Goal: Find specific page/section: Find specific page/section

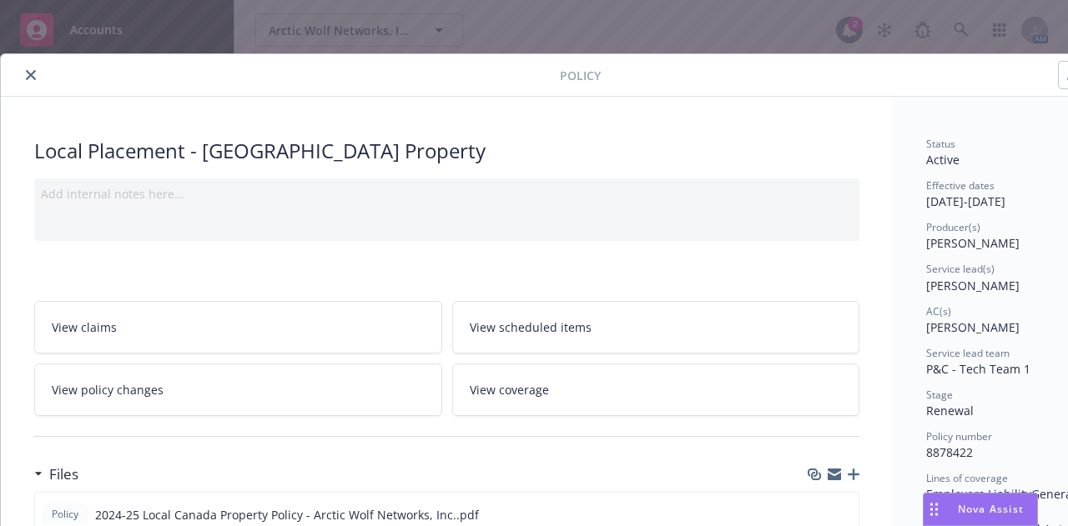
click at [21, 72] on button "close" at bounding box center [31, 75] width 20 height 20
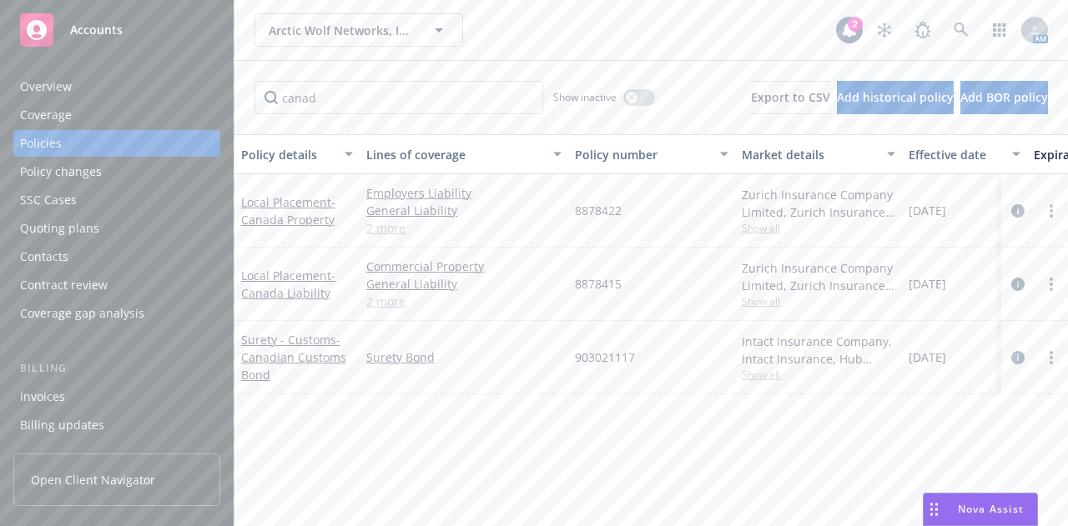
click at [592, 428] on div "Policy details Lines of coverage Policy number Market details Effective date Ex…" at bounding box center [651, 324] width 834 height 380
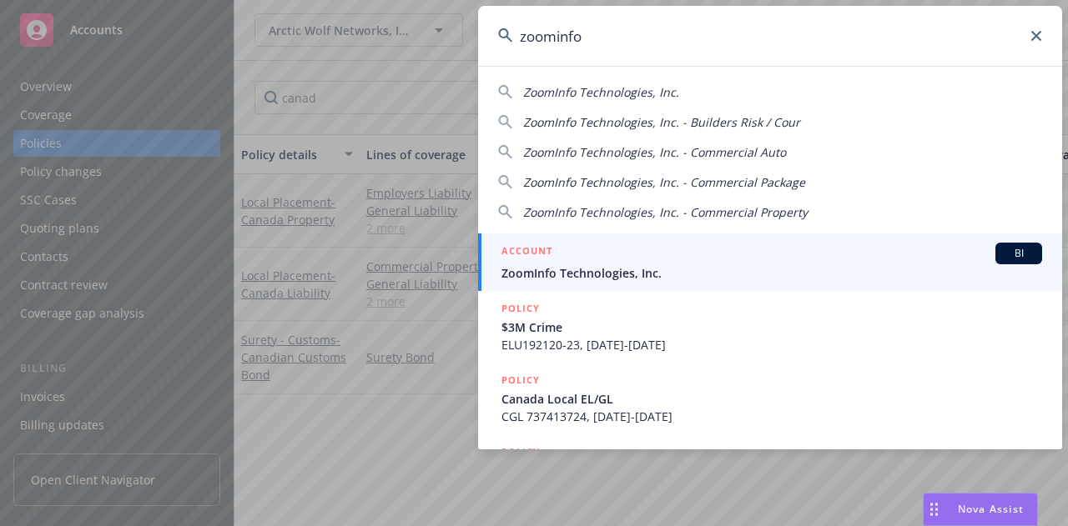
type input "zoominfo"
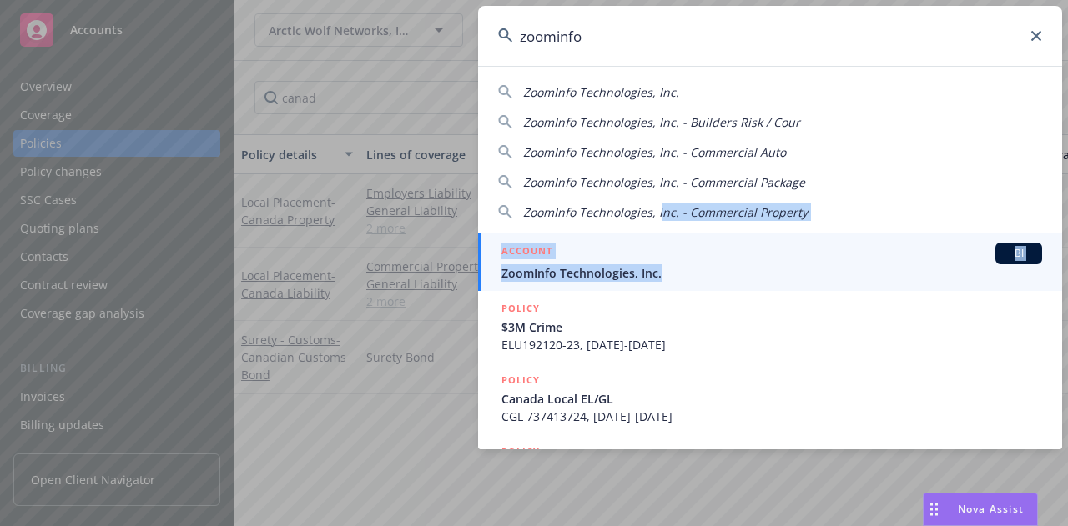
drag, startPoint x: 659, startPoint y: 218, endPoint x: 676, endPoint y: 269, distance: 54.4
click at [676, 269] on div "ZoomInfo Technologies, Inc. ZoomInfo Technologies, Inc. - Builders Risk / Cour …" at bounding box center [770, 258] width 584 height 384
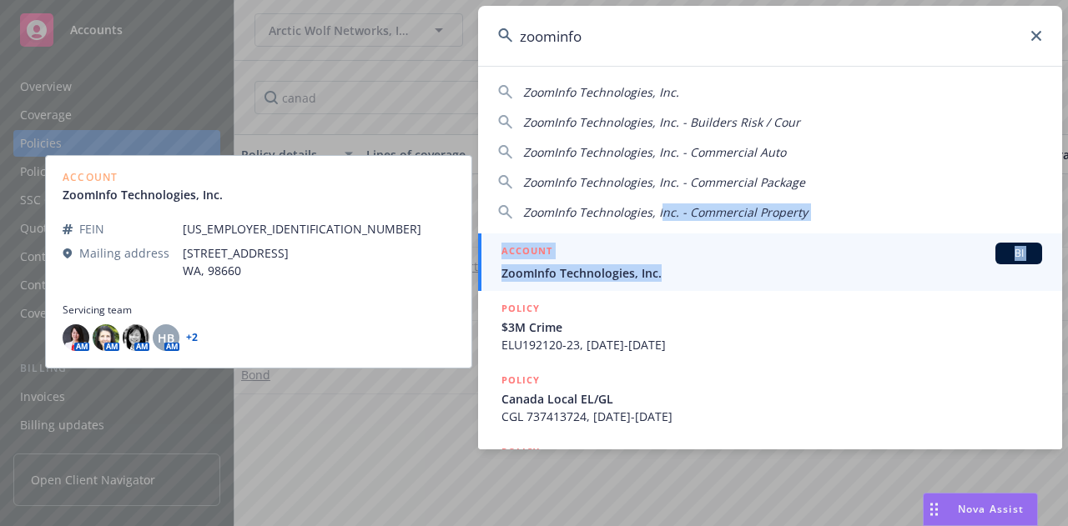
drag, startPoint x: 676, startPoint y: 269, endPoint x: 727, endPoint y: 282, distance: 52.4
click at [727, 282] on link "ACCOUNT BI ZoomInfo Technologies, Inc." at bounding box center [770, 263] width 584 height 58
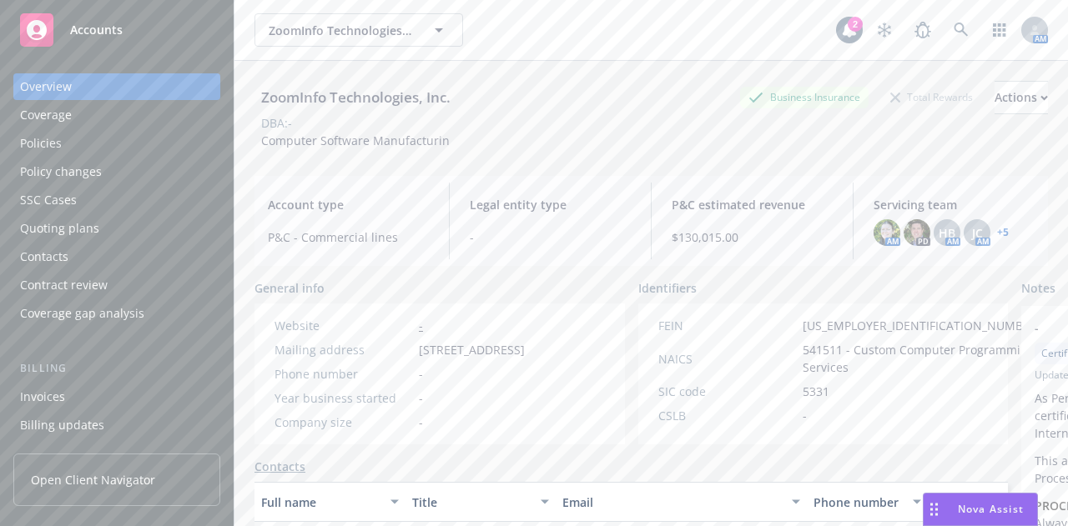
click at [458, 66] on div "ZoomInfo Technologies, Inc. Business Insurance Total Rewards Actions DBA: - Com…" at bounding box center [650, 112] width 793 height 102
